Goal: Navigation & Orientation: Find specific page/section

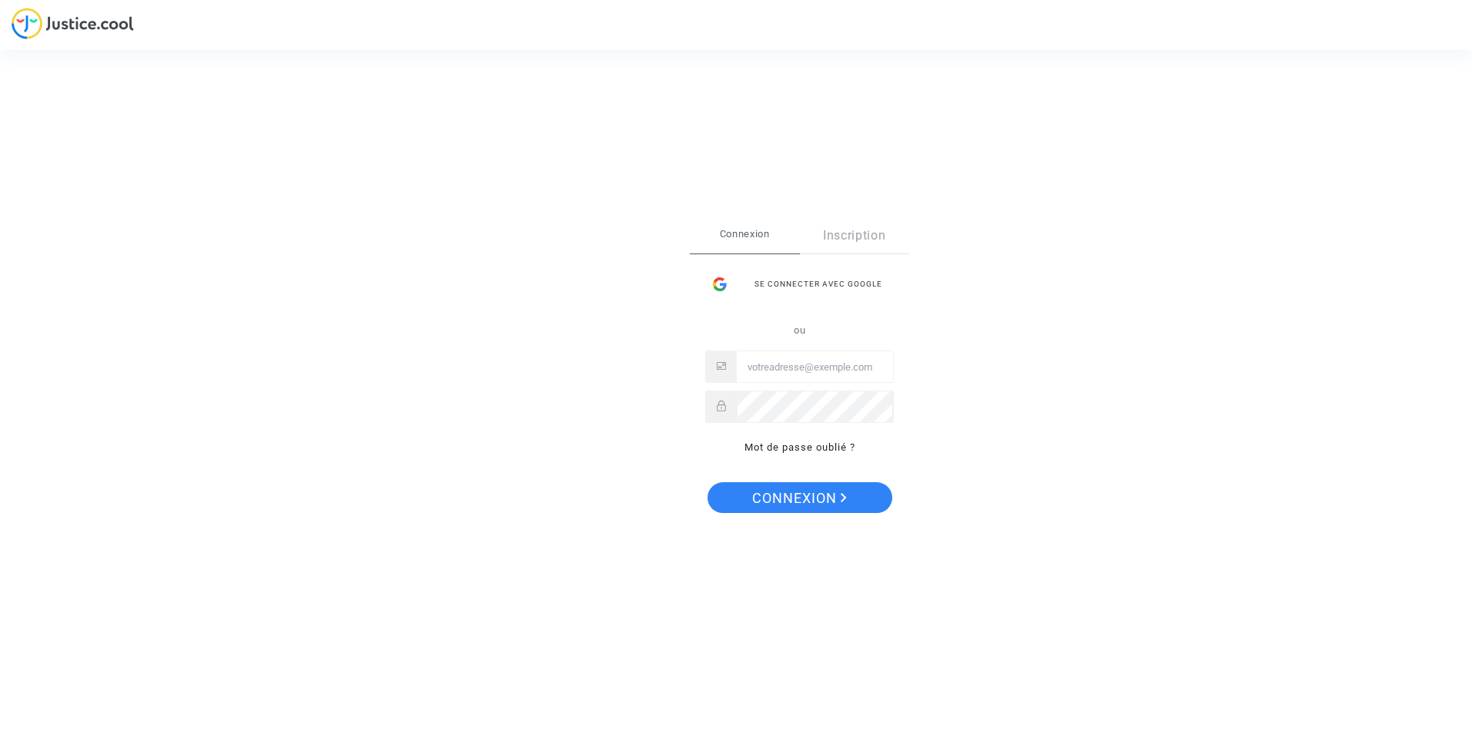
click at [821, 303] on div "Se connecter avec Google ou Mot de passe oublié ?" at bounding box center [799, 363] width 189 height 188
click at [819, 287] on div "Se connecter avec Google" at bounding box center [799, 284] width 189 height 31
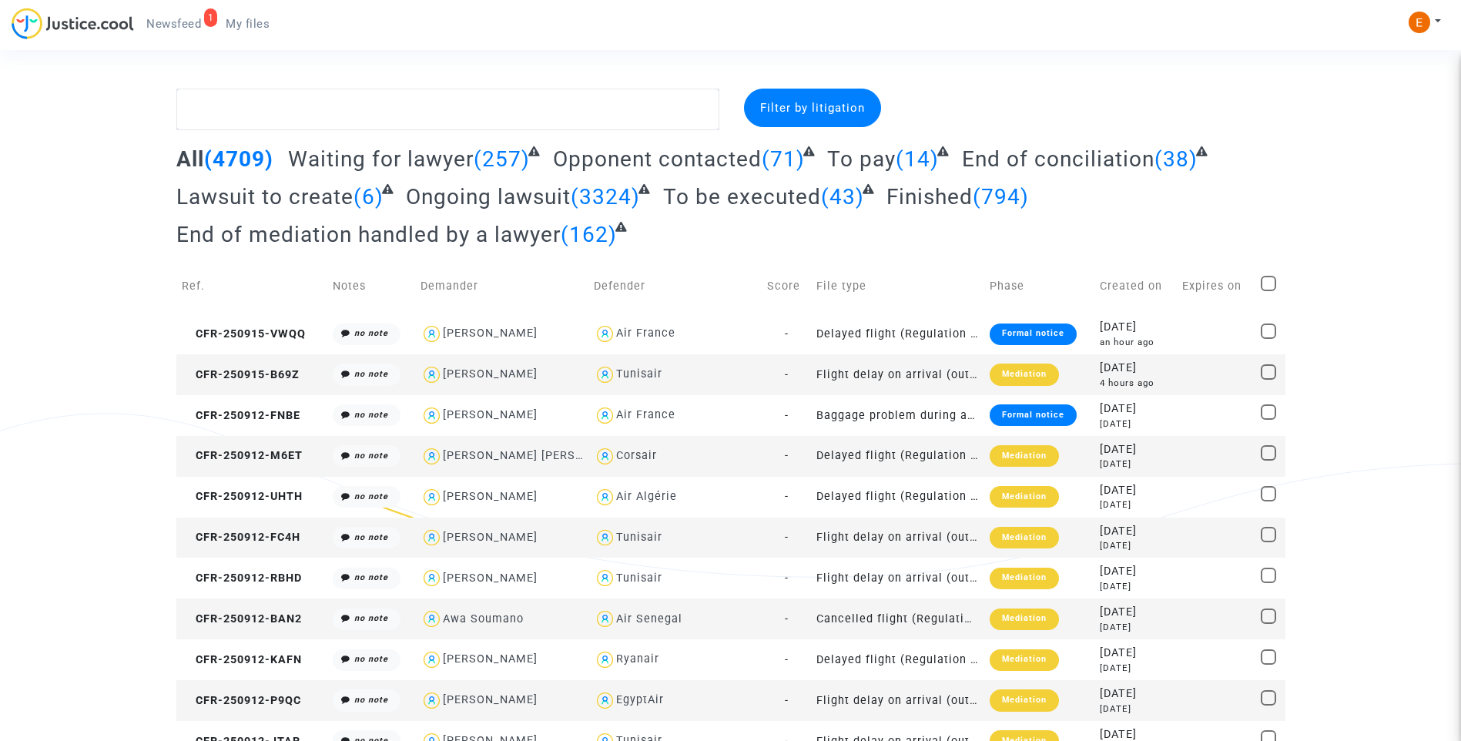
drag, startPoint x: 156, startPoint y: 26, endPoint x: 502, endPoint y: 135, distance: 362.4
click at [156, 26] on span "Newsfeed" at bounding box center [173, 24] width 55 height 14
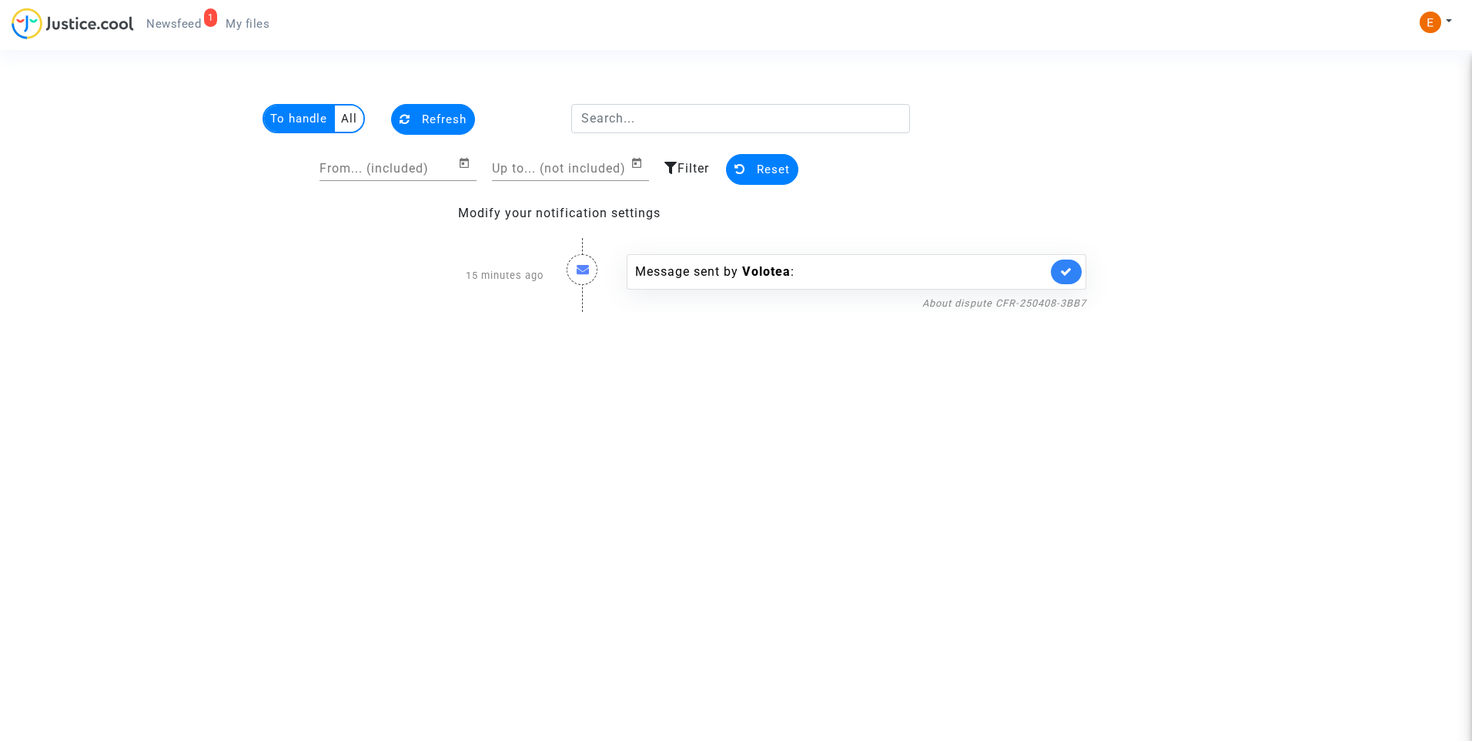
click at [1078, 280] on link at bounding box center [1066, 271] width 31 height 25
